Goal: Task Accomplishment & Management: Manage account settings

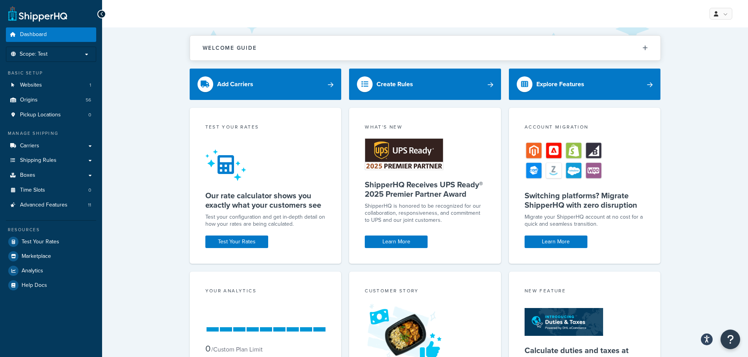
click at [170, 154] on div "Welcome Guide Recommendations ShipperHQ: An Overview Carrier Setup Shipping Rul…" at bounding box center [424, 244] width 645 height 434
click at [46, 145] on link "Carriers" at bounding box center [51, 146] width 90 height 15
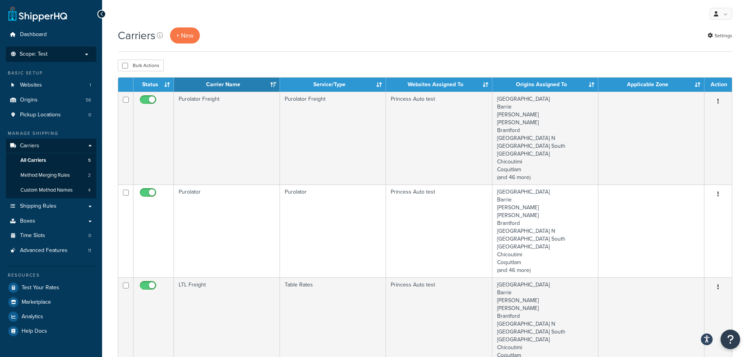
click at [59, 55] on p "Scope: Test" at bounding box center [50, 54] width 83 height 7
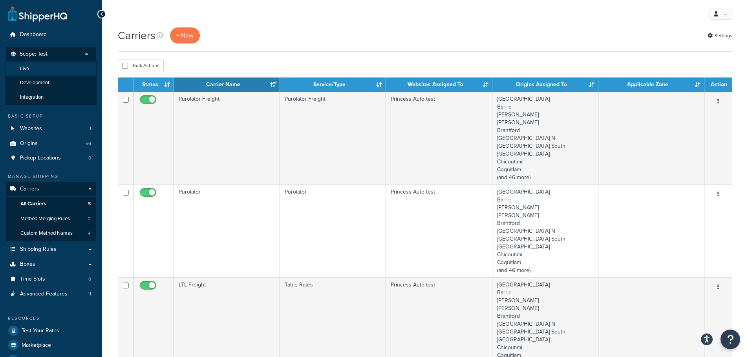
click at [29, 69] on li "Live" at bounding box center [50, 69] width 91 height 15
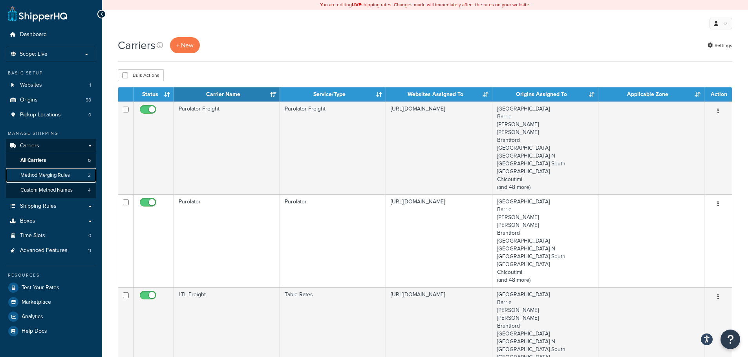
click at [51, 178] on span "Method Merging Rules" at bounding box center [44, 175] width 49 height 7
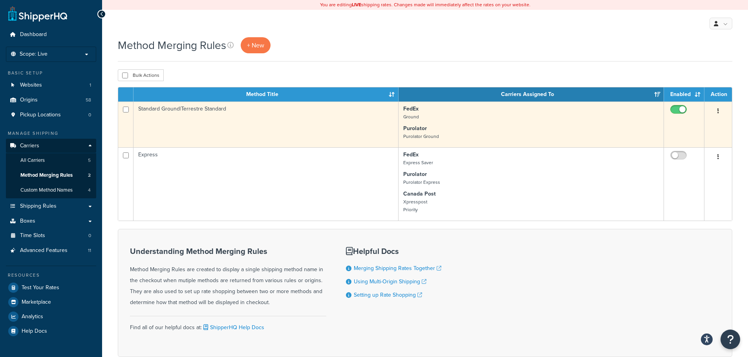
click at [715, 110] on button "button" at bounding box center [717, 111] width 11 height 13
click at [679, 126] on link "Edit" at bounding box center [686, 128] width 62 height 16
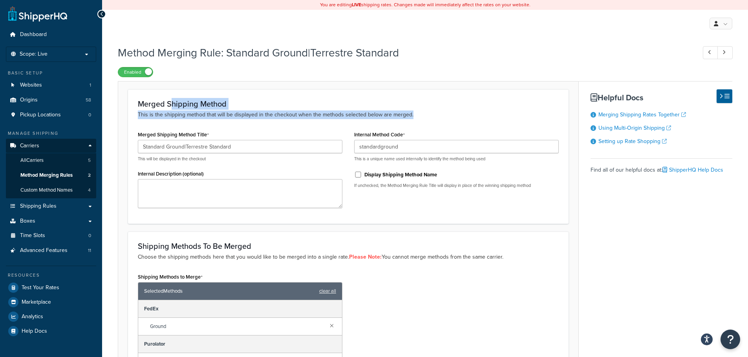
drag, startPoint x: 171, startPoint y: 100, endPoint x: 419, endPoint y: 115, distance: 248.8
click at [419, 115] on div "Merged Shipping Method This is the shipping method that will be displayed in th…" at bounding box center [348, 110] width 421 height 20
click at [419, 115] on p "This is the shipping method that will be displayed in the checkout when the met…" at bounding box center [348, 115] width 421 height 9
drag, startPoint x: 414, startPoint y: 117, endPoint x: 139, endPoint y: 105, distance: 275.7
click at [139, 105] on div "Merged Shipping Method This is the shipping method that will be displayed in th…" at bounding box center [348, 110] width 421 height 20
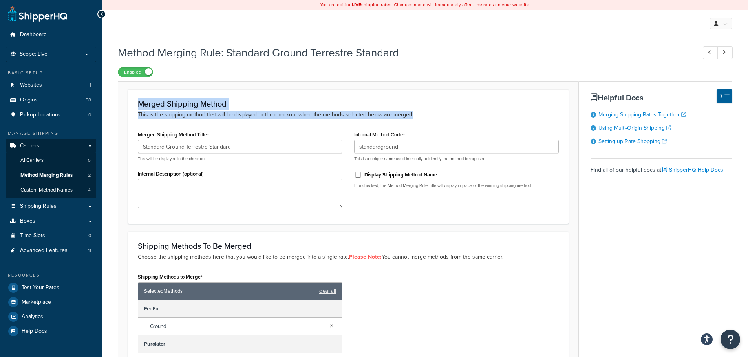
click at [138, 105] on h3 "Merged Shipping Method" at bounding box center [348, 104] width 421 height 9
drag, startPoint x: 194, startPoint y: 107, endPoint x: 419, endPoint y: 114, distance: 225.3
click at [417, 114] on div "Merged Shipping Method This is the shipping method that will be displayed in th…" at bounding box center [348, 110] width 421 height 20
click at [419, 114] on p "This is the shipping method that will be displayed in the checkout when the met…" at bounding box center [348, 115] width 421 height 9
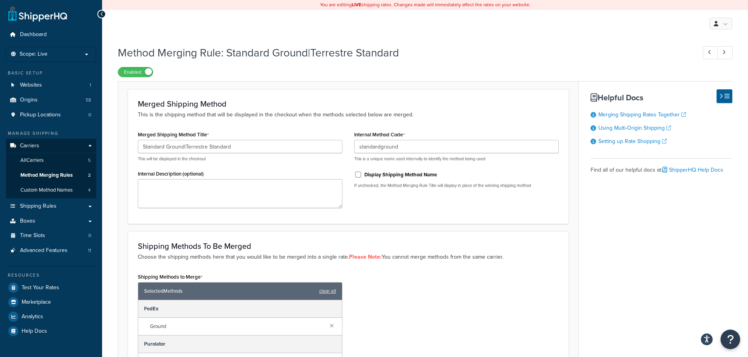
click at [200, 101] on h3 "Merged Shipping Method" at bounding box center [348, 104] width 421 height 9
click at [38, 161] on span "All Carriers" at bounding box center [31, 160] width 23 height 7
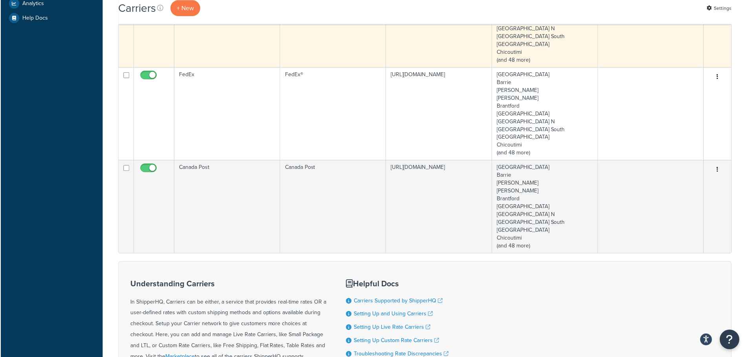
scroll to position [314, 0]
